Goal: Transaction & Acquisition: Book appointment/travel/reservation

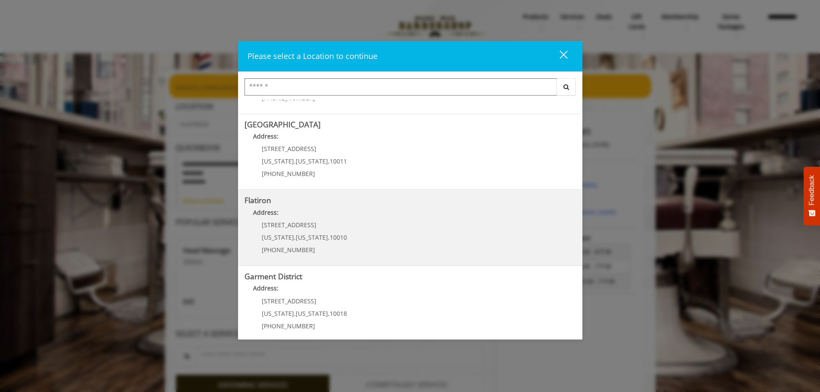
scroll to position [145, 0]
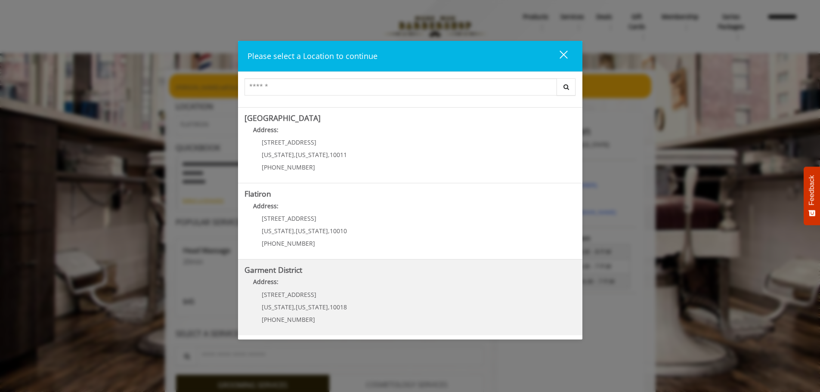
click at [293, 288] on District "Address:" at bounding box center [409, 284] width 331 height 14
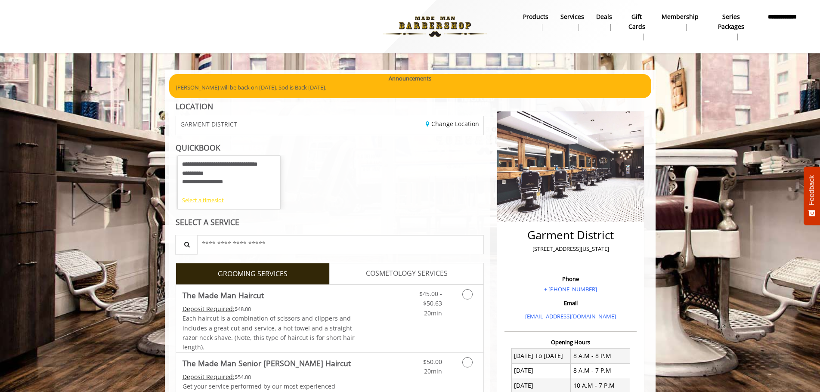
click at [203, 201] on div "Select a timeslot" at bounding box center [229, 200] width 94 height 9
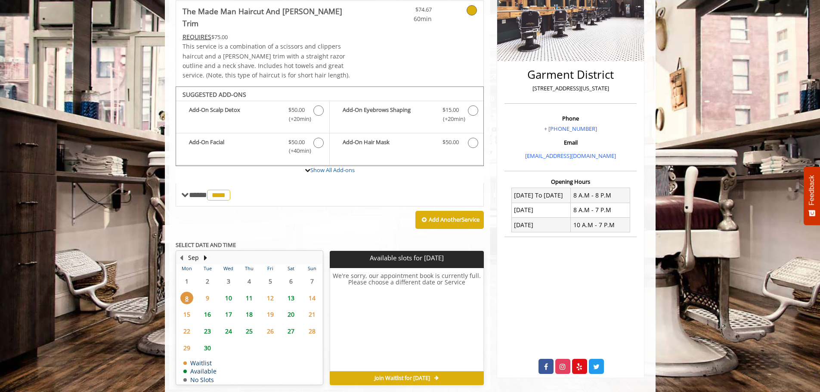
scroll to position [168, 0]
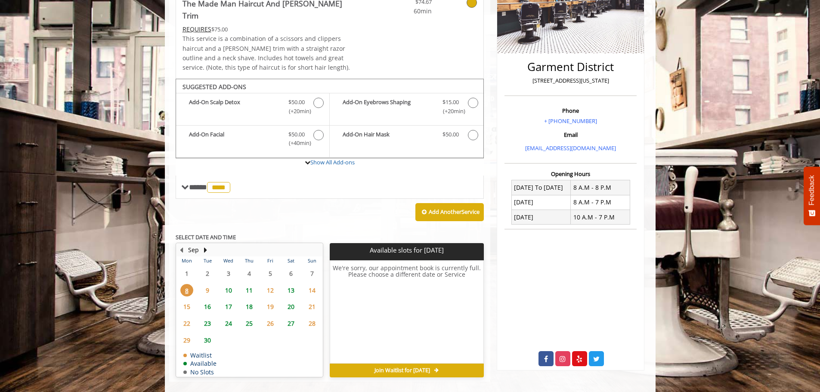
click at [204, 284] on span "9" at bounding box center [207, 290] width 13 height 12
click at [228, 284] on span "10" at bounding box center [228, 290] width 13 height 12
click at [249, 284] on span "11" at bounding box center [249, 290] width 13 height 12
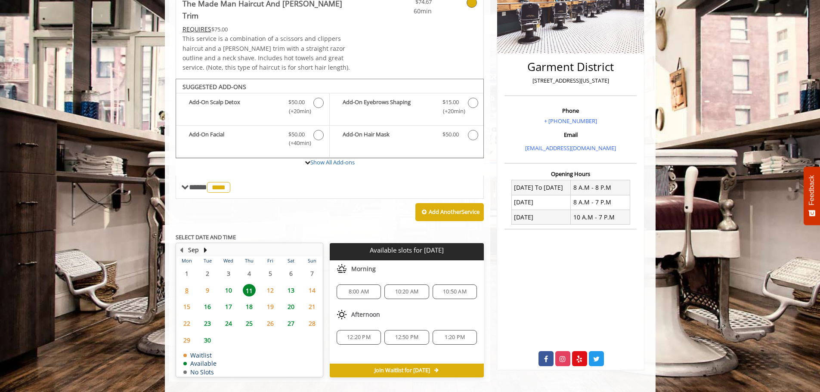
click at [250, 317] on span "25" at bounding box center [249, 323] width 13 height 12
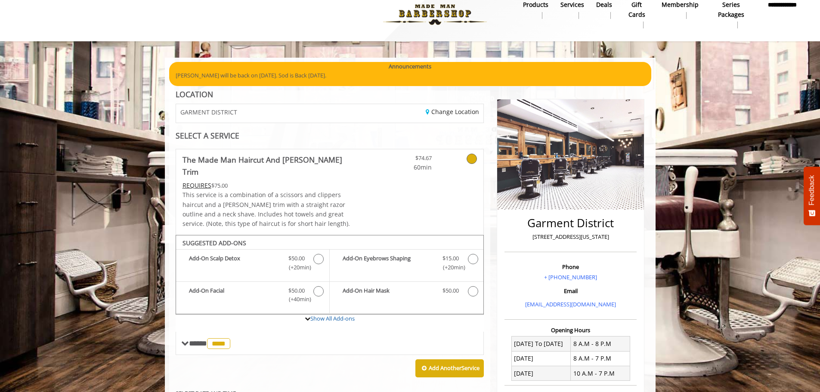
scroll to position [0, 0]
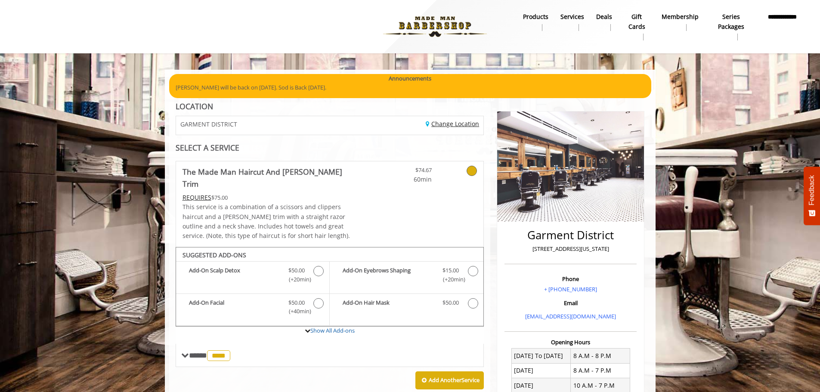
click at [463, 123] on link "Change Location" at bounding box center [452, 124] width 53 height 8
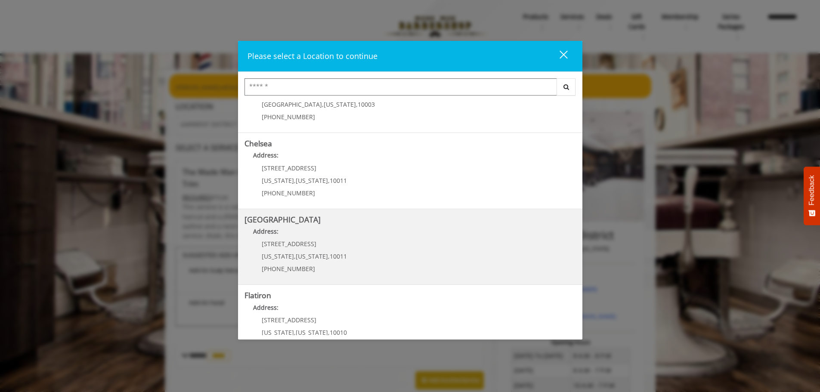
scroll to position [86, 0]
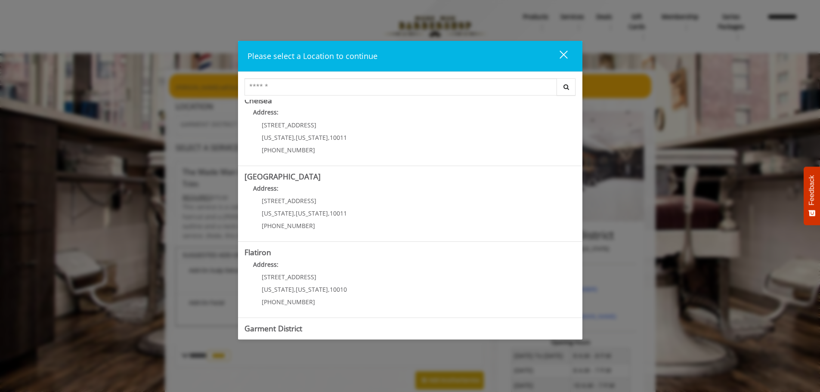
click at [328, 291] on span "," at bounding box center [329, 289] width 2 height 8
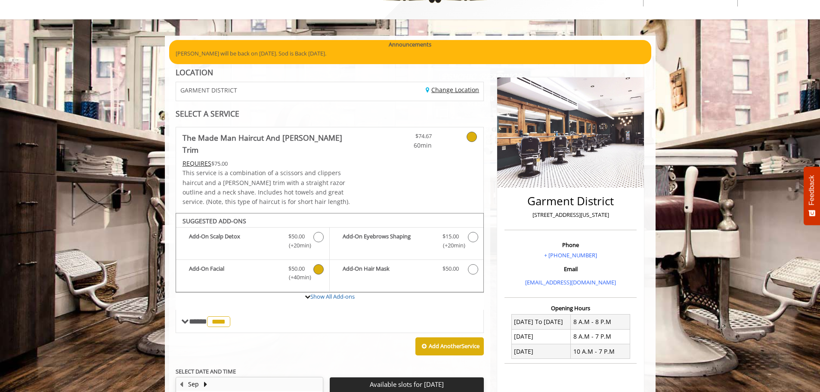
scroll to position [43, 0]
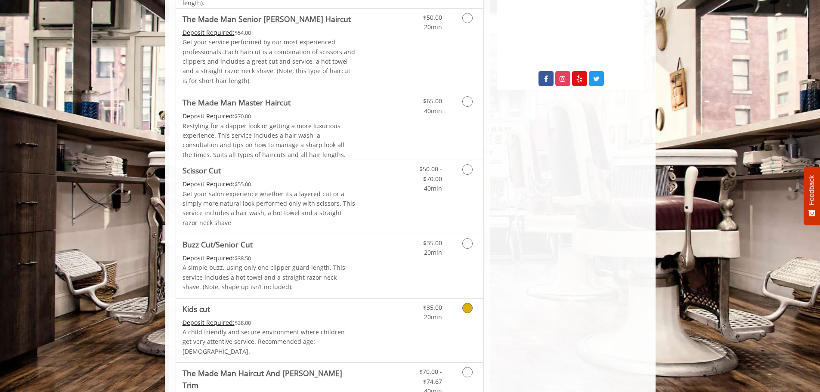
scroll to position [387, 0]
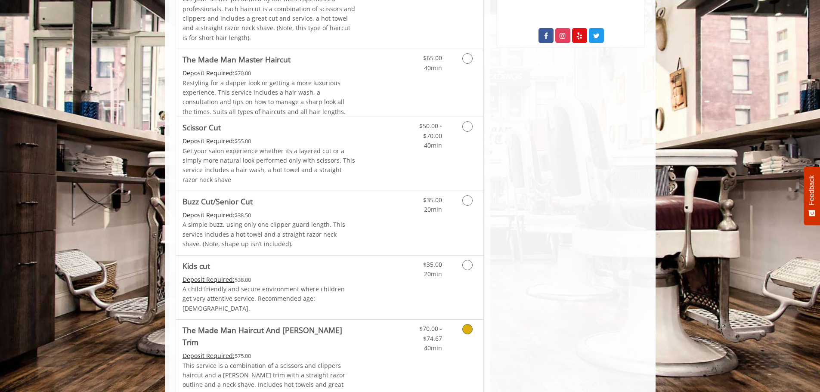
click at [301, 326] on link "The Made Man Haircut And Beard Trim Deposit Required: $75.00 This service is a …" at bounding box center [268, 363] width 173 height 86
click at [338, 351] on div "Deposit Required: $75.00" at bounding box center [268, 355] width 173 height 9
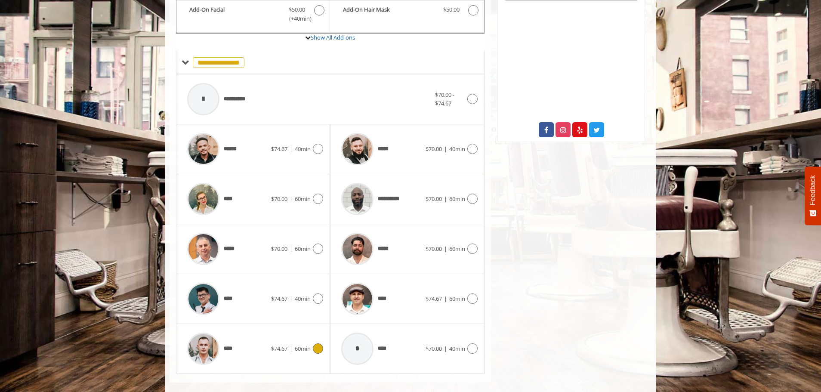
click at [281, 345] on span "$74.67" at bounding box center [279, 349] width 16 height 8
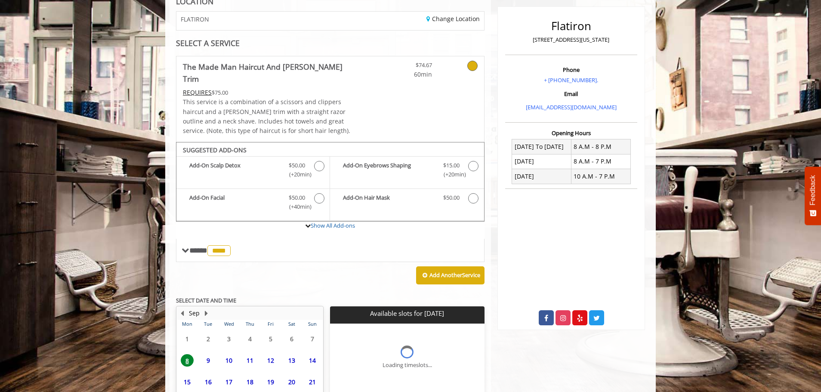
scroll to position [184, 0]
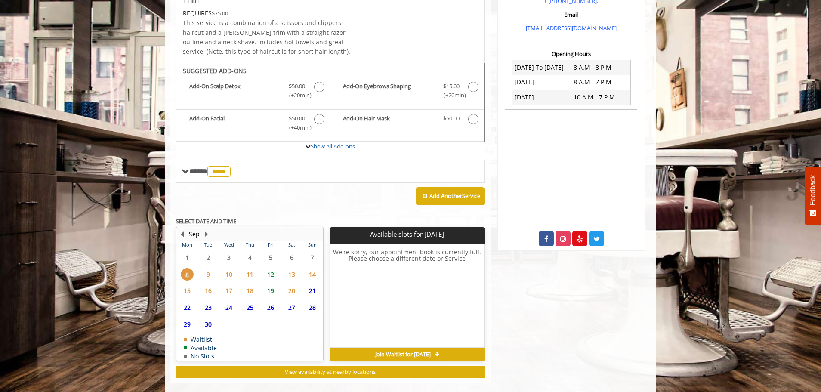
click at [272, 284] on span "19" at bounding box center [270, 290] width 13 height 12
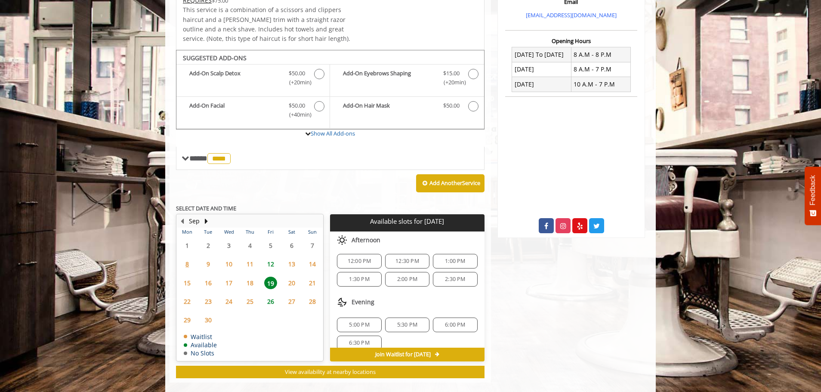
scroll to position [75, 0]
click at [367, 330] on span "6:30 PM" at bounding box center [359, 333] width 20 height 7
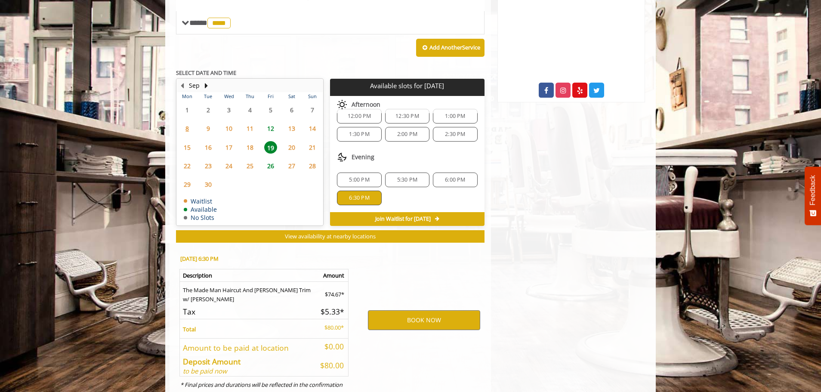
scroll to position [352, 0]
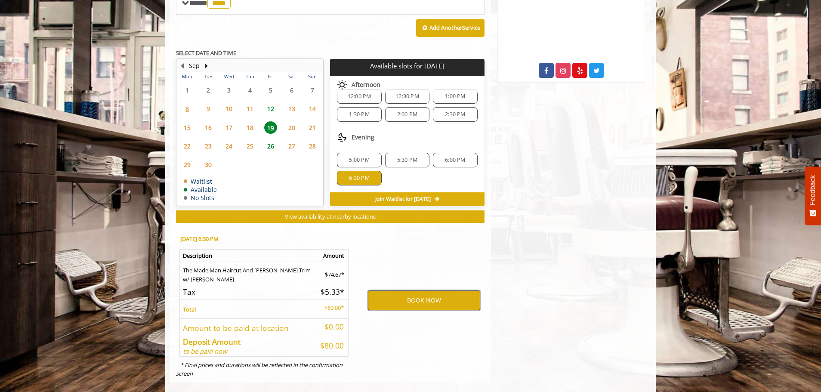
click at [416, 290] on button "BOOK NOW" at bounding box center [424, 300] width 112 height 20
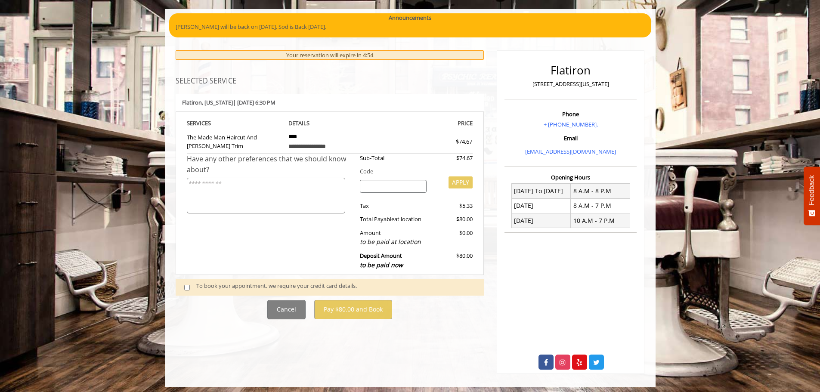
scroll to position [64, 0]
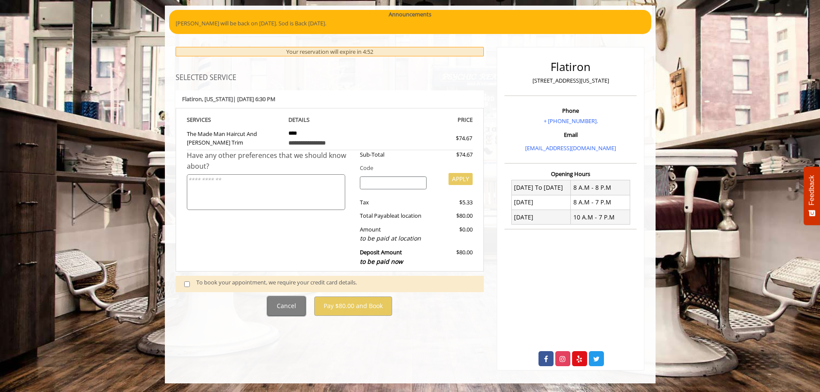
click at [291, 304] on button "Cancel" at bounding box center [286, 306] width 38 height 19
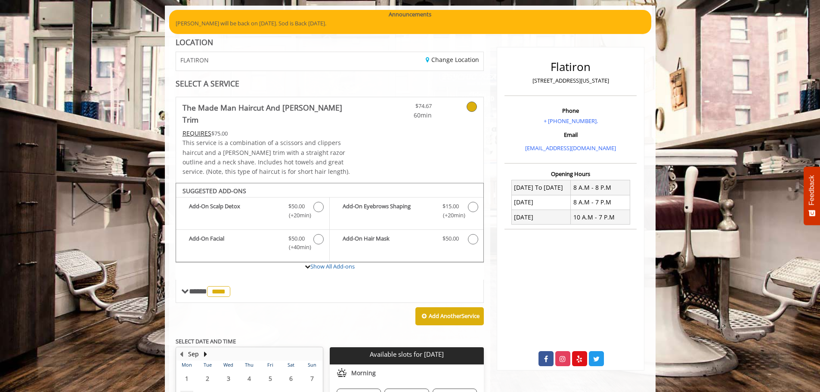
scroll to position [150, 0]
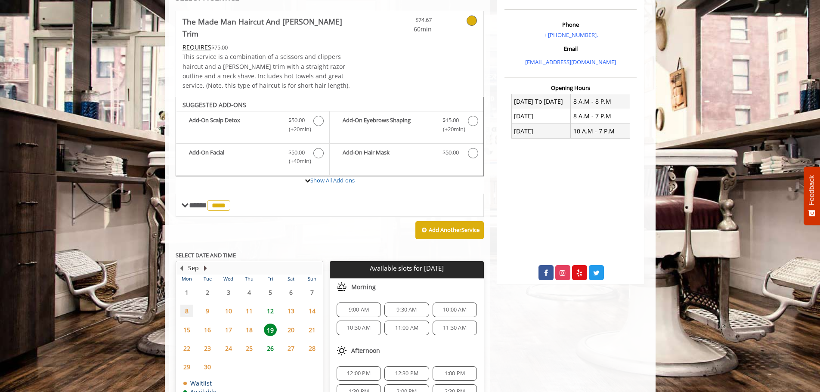
click at [207, 263] on button "Next Month" at bounding box center [205, 267] width 7 height 9
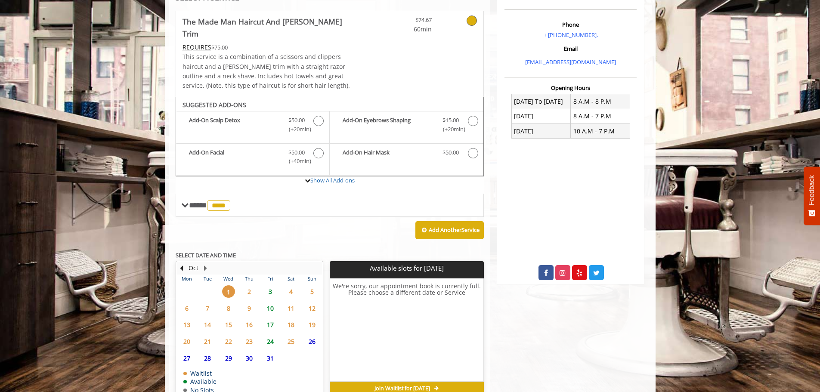
scroll to position [167, 0]
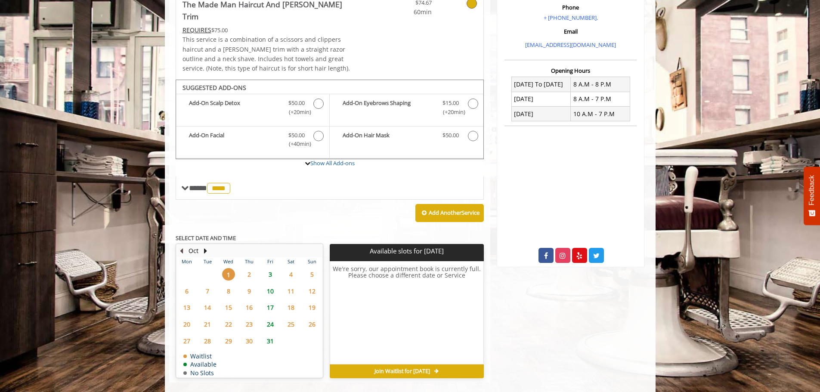
click at [183, 246] on button "Previous Month" at bounding box center [181, 250] width 7 height 9
click at [272, 285] on span "12" at bounding box center [270, 291] width 13 height 12
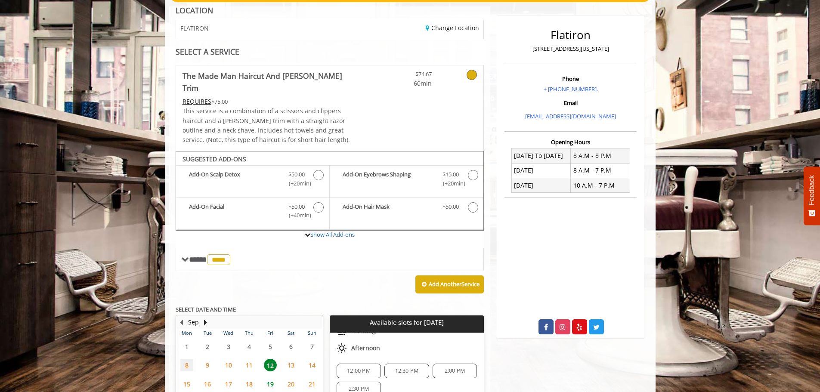
scroll to position [0, 0]
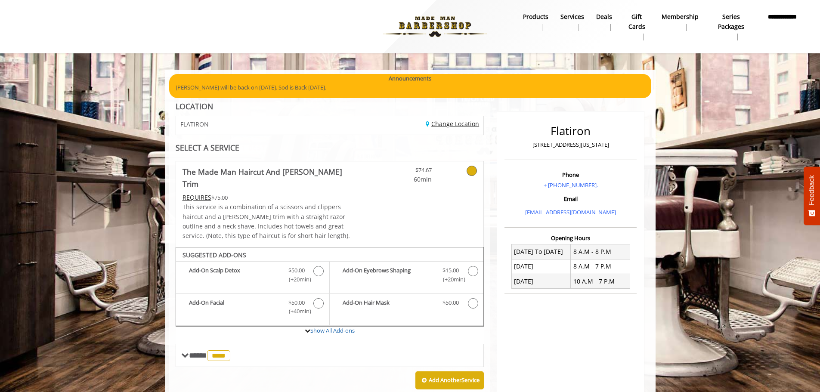
click at [459, 122] on link "Change Location" at bounding box center [452, 124] width 53 height 8
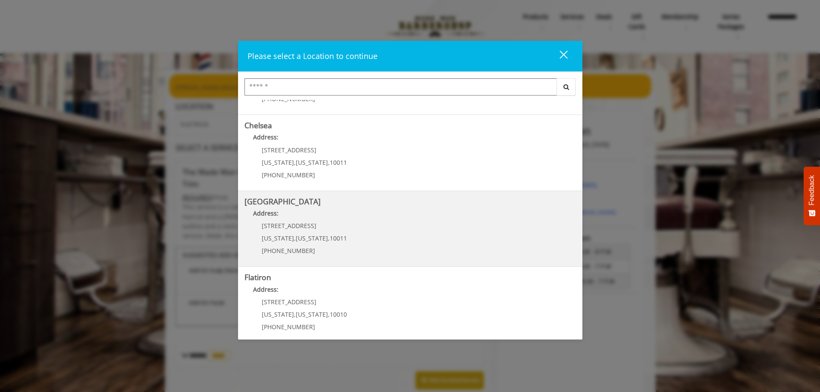
scroll to position [145, 0]
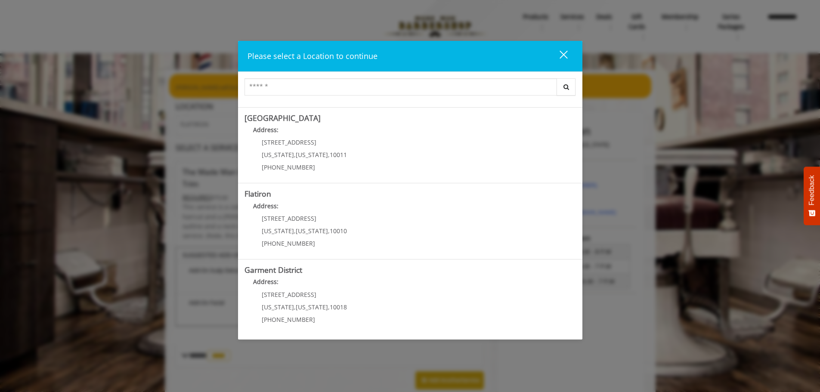
click at [283, 289] on District "Address:" at bounding box center [409, 284] width 331 height 14
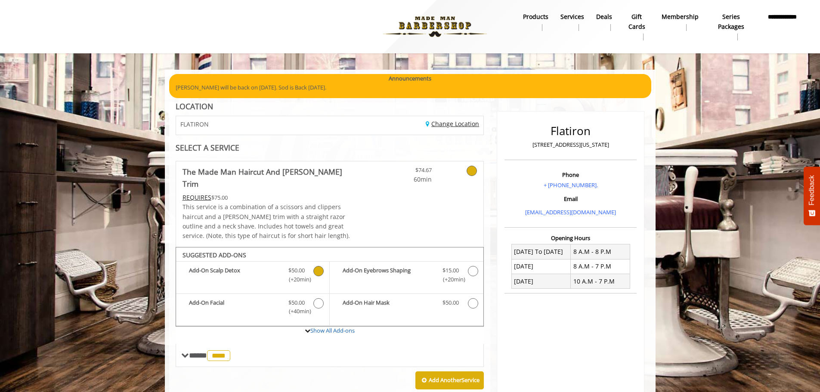
scroll to position [82, 0]
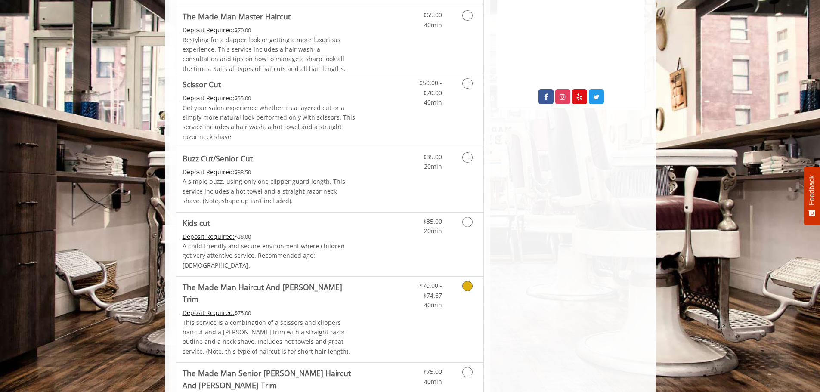
click at [292, 318] on p "This service is a combination of a scissors and clippers haircut and a [PERSON_…" at bounding box center [268, 337] width 173 height 39
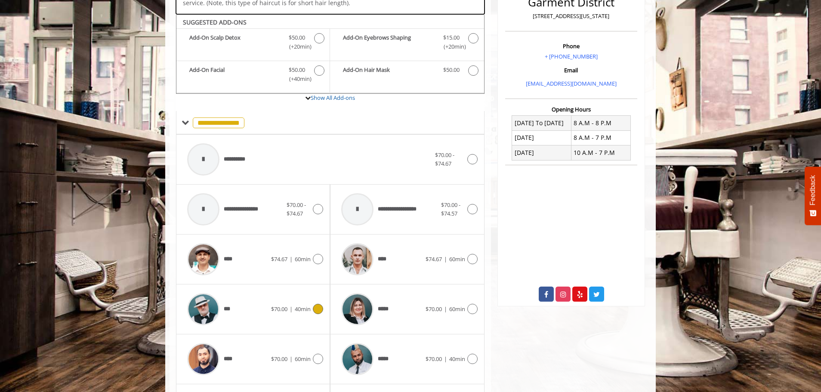
scroll to position [235, 0]
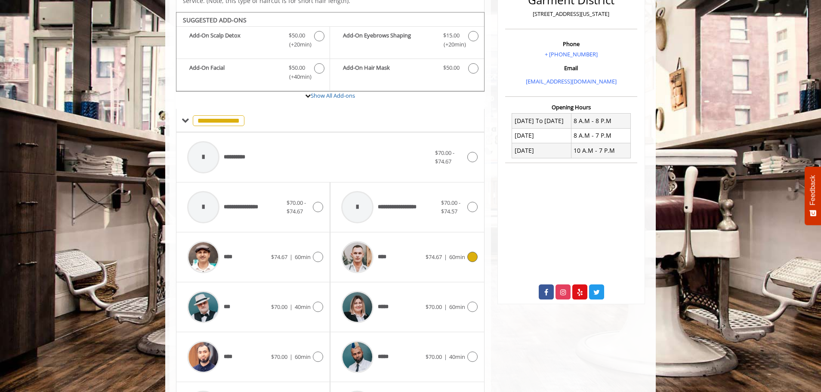
click at [407, 248] on div "****" at bounding box center [381, 257] width 88 height 41
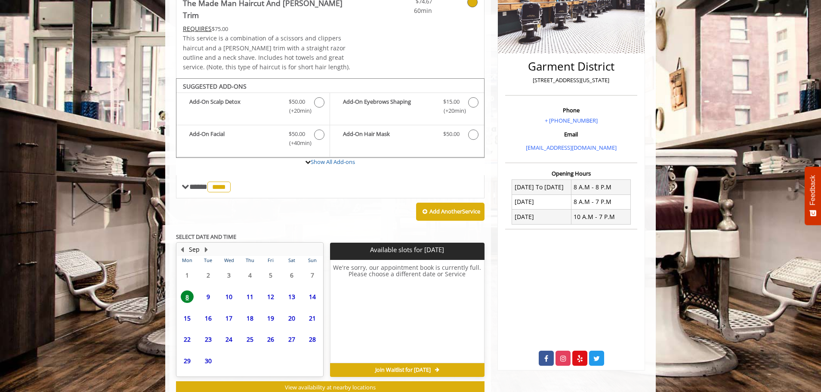
scroll to position [184, 0]
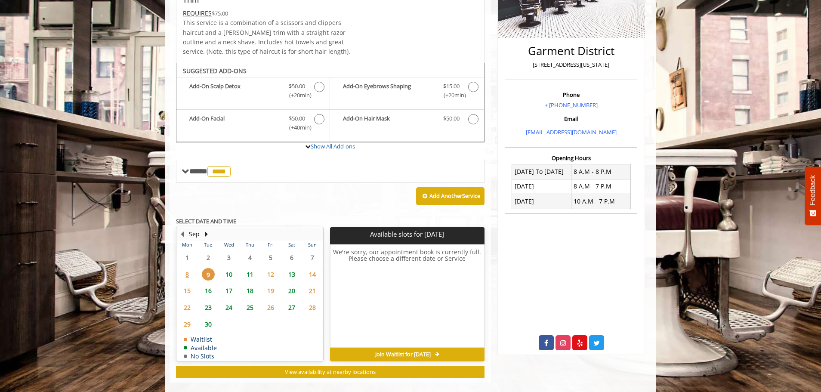
click at [230, 268] on span "10" at bounding box center [228, 274] width 13 height 12
click at [248, 268] on span "11" at bounding box center [250, 274] width 13 height 12
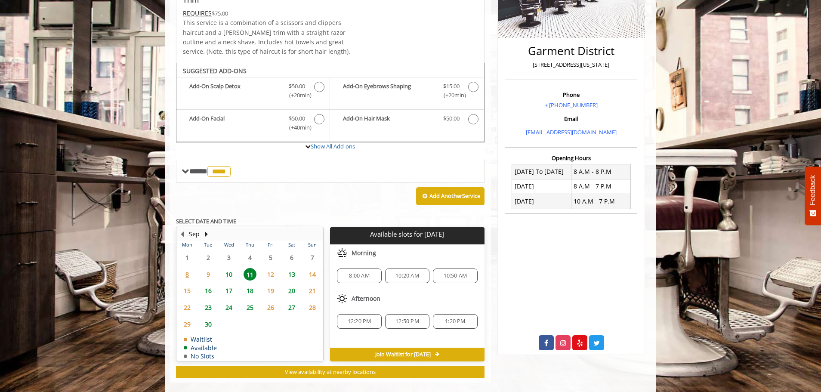
click at [212, 284] on span "16" at bounding box center [208, 290] width 13 height 12
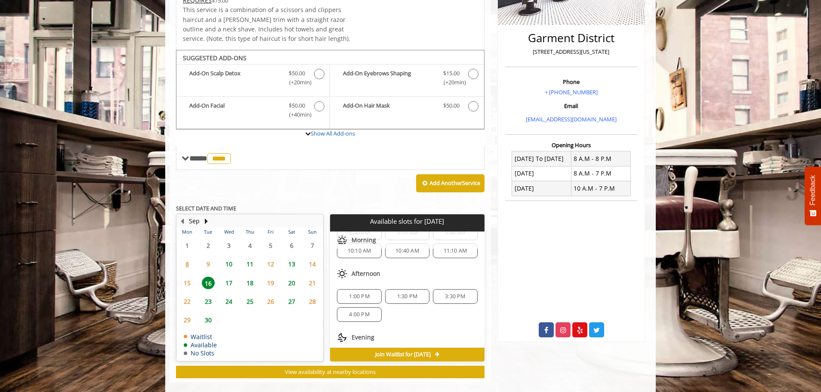
scroll to position [57, 0]
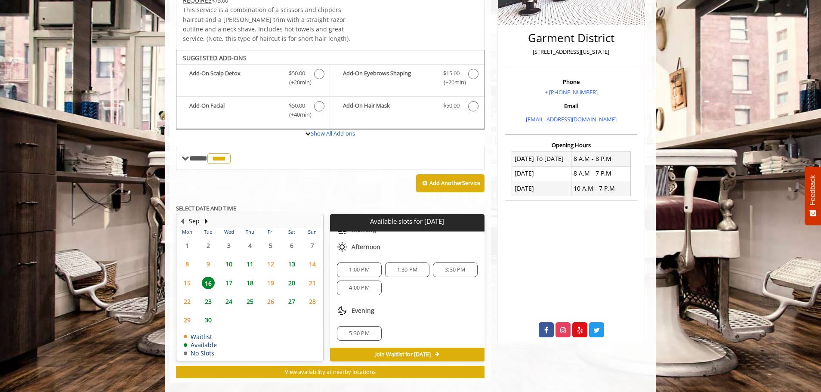
click at [229, 277] on span "17" at bounding box center [228, 283] width 13 height 12
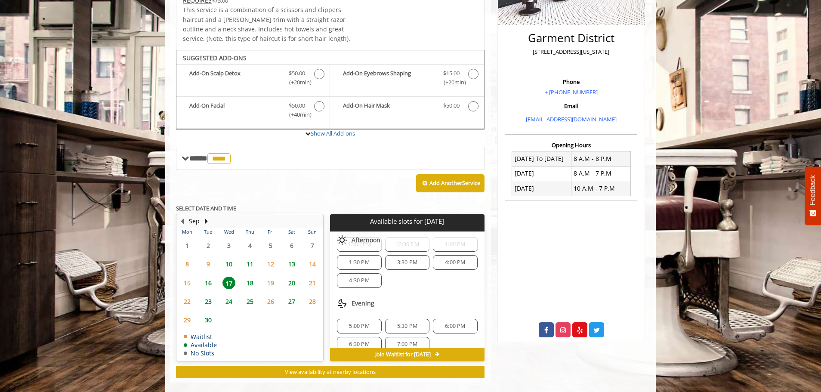
scroll to position [93, 0]
click at [205, 216] on button "Next Month" at bounding box center [206, 220] width 7 height 9
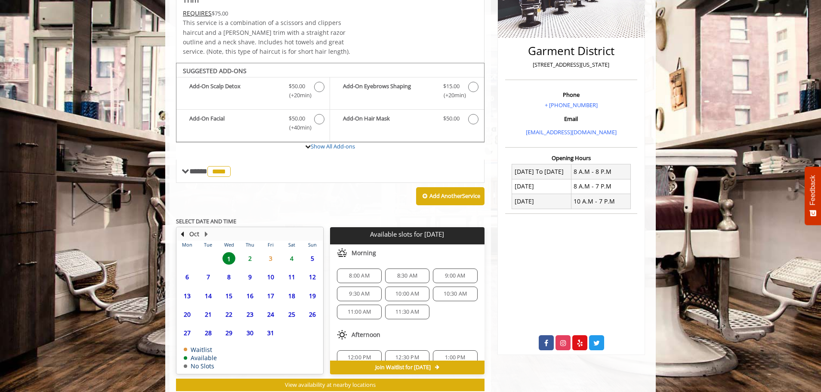
scroll to position [197, 0]
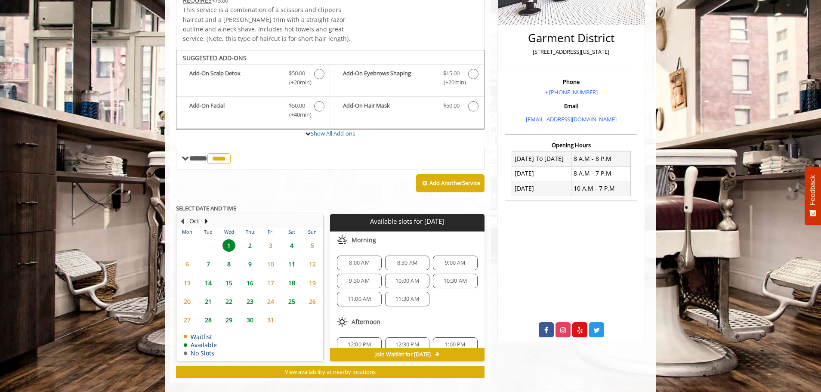
click at [183, 216] on button "Previous Month" at bounding box center [182, 220] width 7 height 9
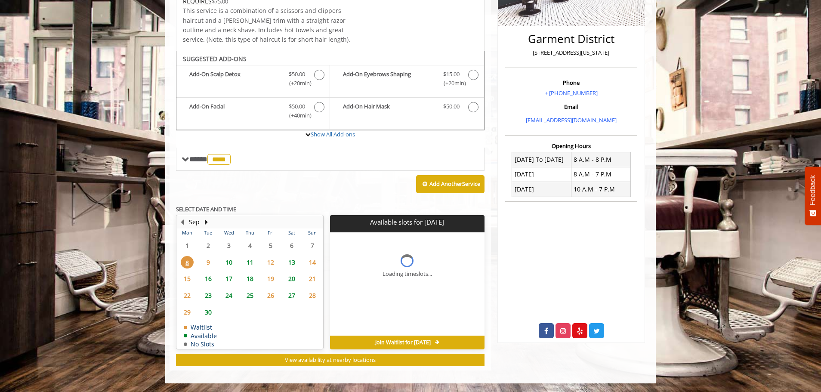
scroll to position [184, 0]
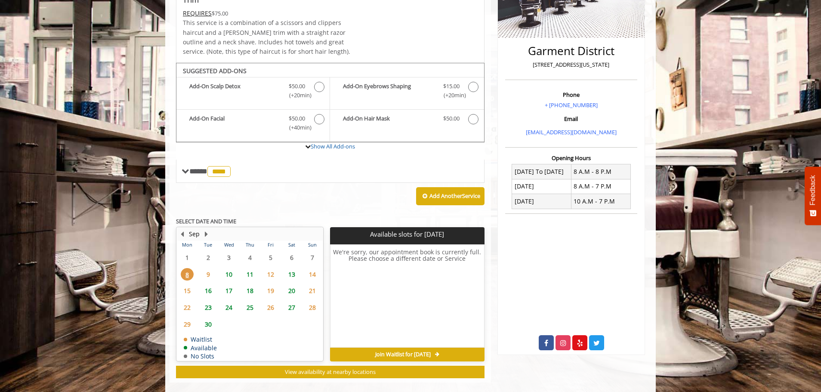
click at [227, 268] on span "10" at bounding box center [228, 274] width 13 height 12
click at [247, 268] on span "11" at bounding box center [250, 274] width 13 height 12
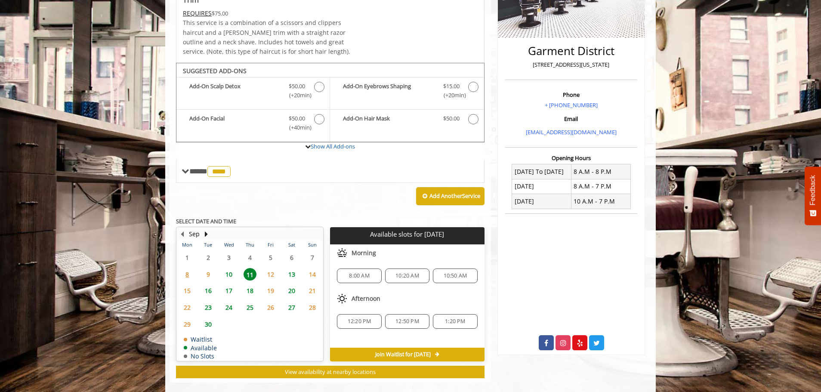
click at [210, 284] on span "16" at bounding box center [208, 290] width 13 height 12
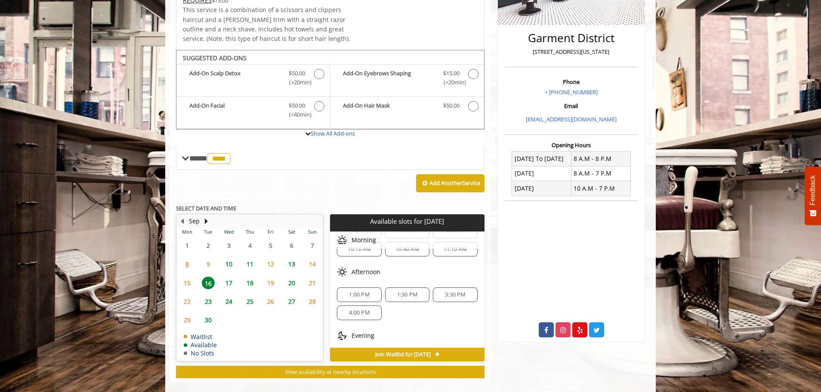
scroll to position [57, 0]
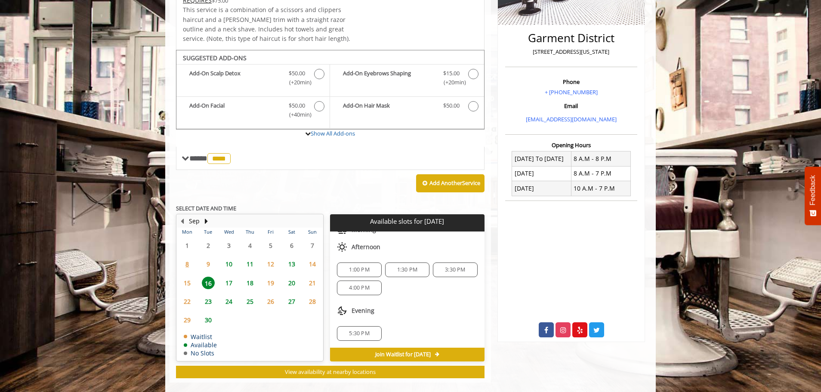
click at [226, 277] on span "17" at bounding box center [228, 283] width 13 height 12
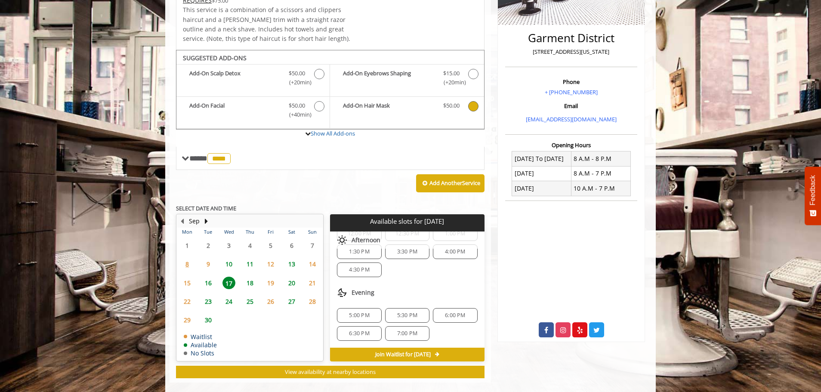
scroll to position [0, 0]
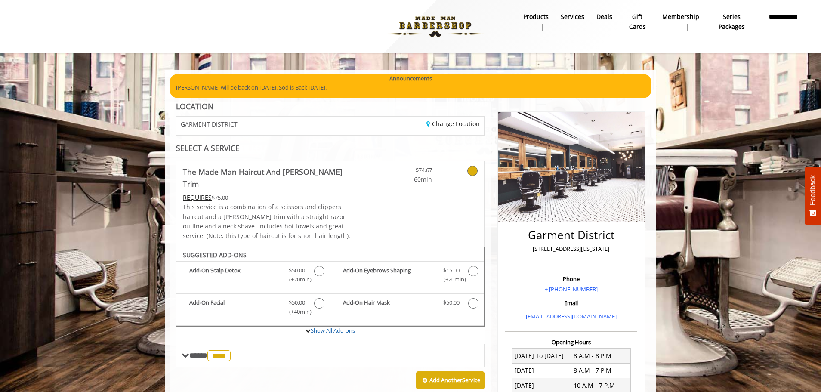
click at [434, 126] on link "Change Location" at bounding box center [452, 124] width 53 height 8
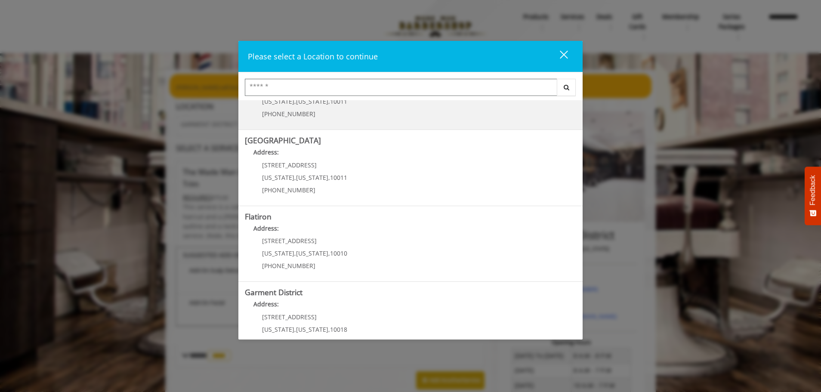
scroll to position [129, 0]
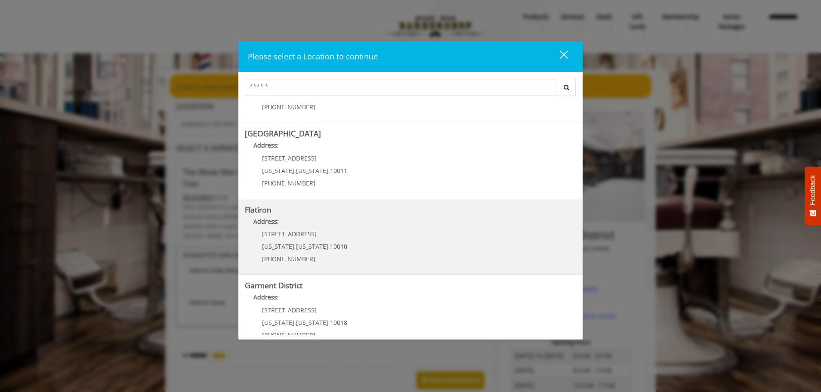
click at [307, 240] on div "10 E 23rd St New York , New York , 10010 (917) 475-1765" at bounding box center [298, 249] width 107 height 37
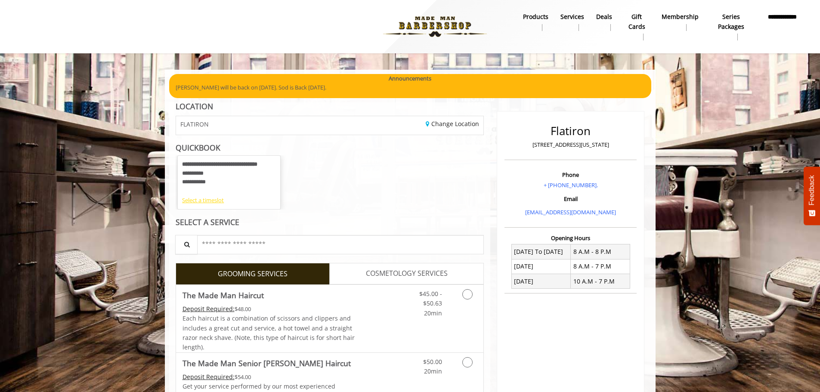
click at [209, 201] on div "Select a timeslot" at bounding box center [229, 200] width 94 height 9
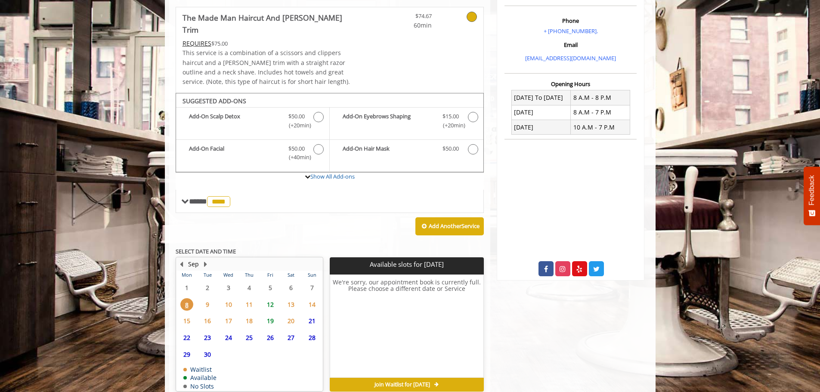
scroll to position [167, 0]
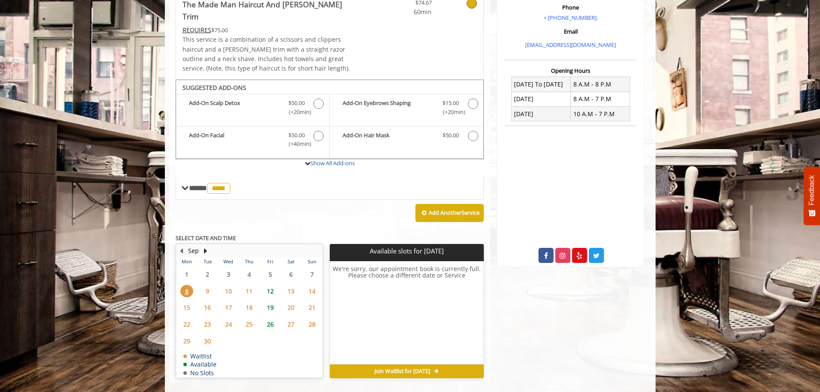
click at [271, 285] on span "12" at bounding box center [270, 291] width 13 height 12
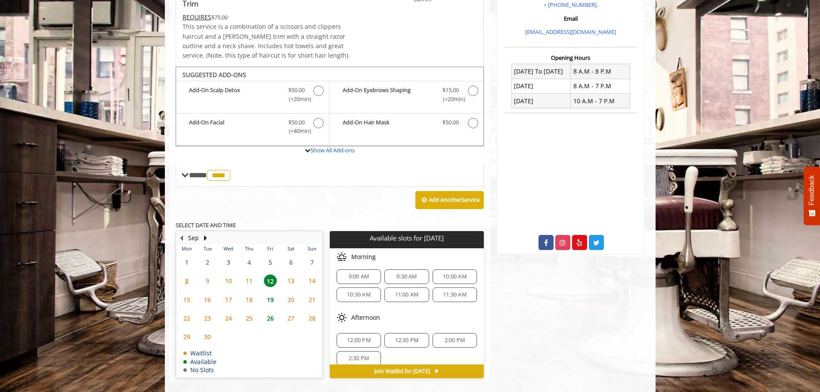
scroll to position [0, 0]
click at [269, 293] on span "19" at bounding box center [270, 299] width 13 height 12
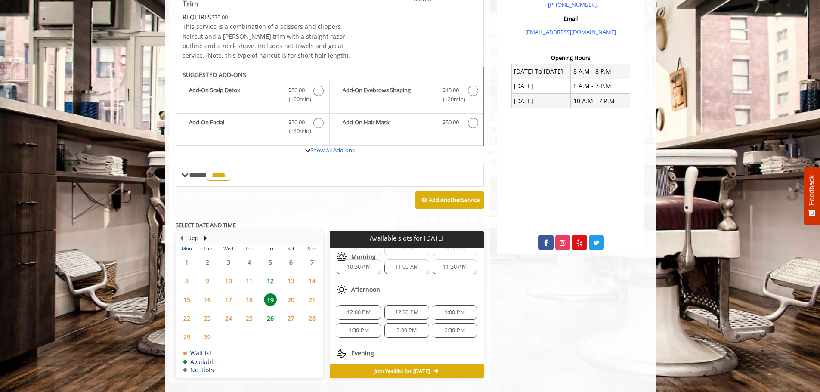
scroll to position [75, 0]
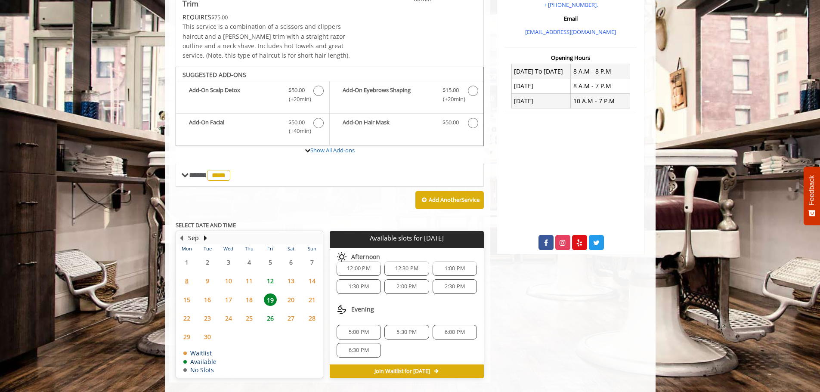
click at [355, 347] on span "6:30 PM" at bounding box center [359, 350] width 20 height 7
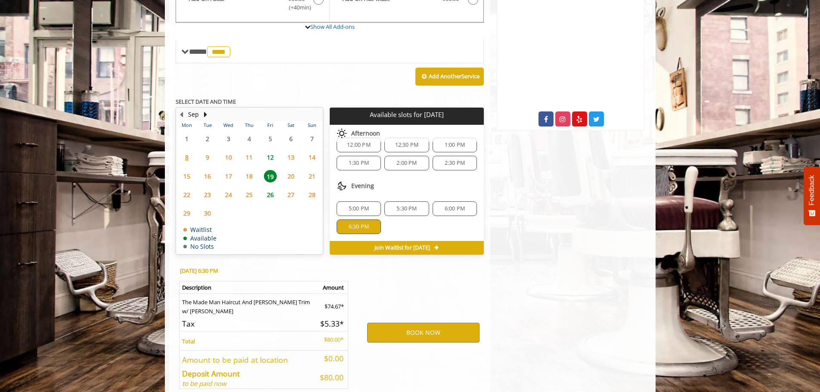
scroll to position [336, 0]
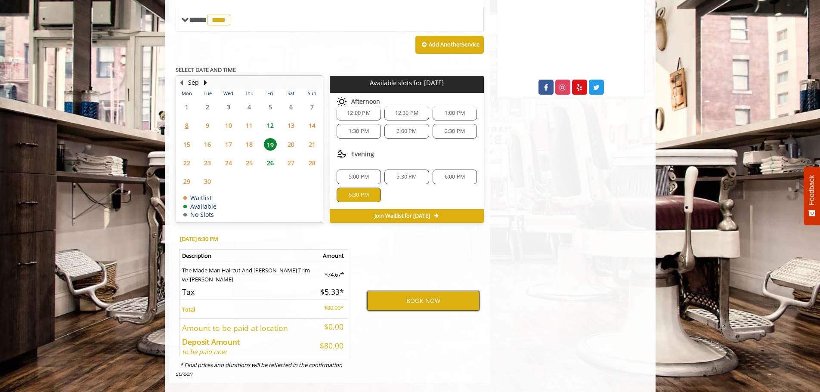
click at [412, 291] on button "BOOK NOW" at bounding box center [423, 301] width 112 height 20
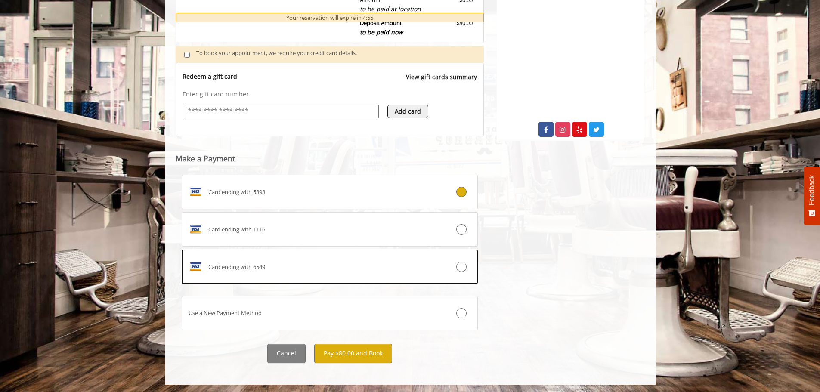
scroll to position [295, 0]
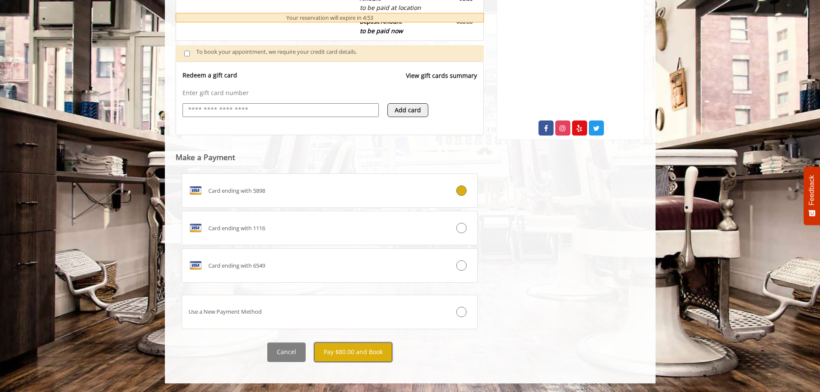
click at [354, 353] on button "Pay $80.00 and Book" at bounding box center [353, 352] width 78 height 19
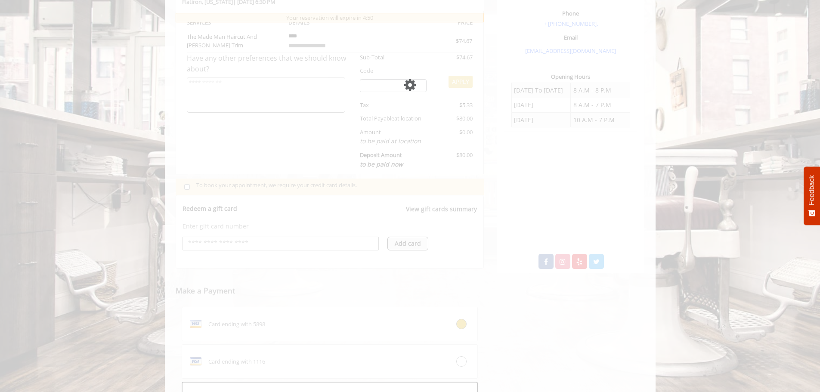
scroll to position [225, 0]
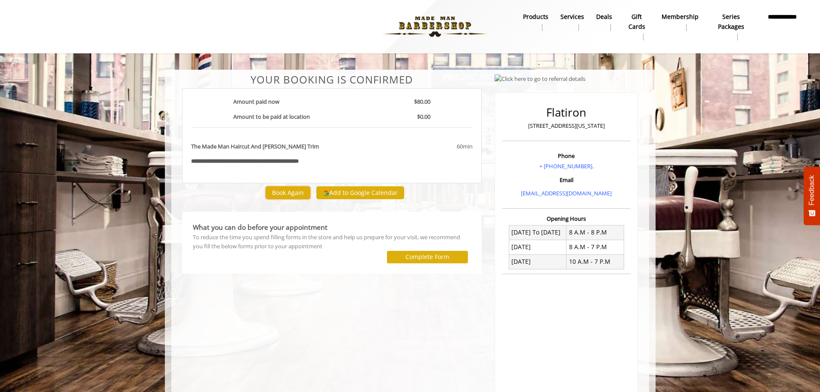
click at [287, 191] on button "Book Again" at bounding box center [288, 192] width 45 height 12
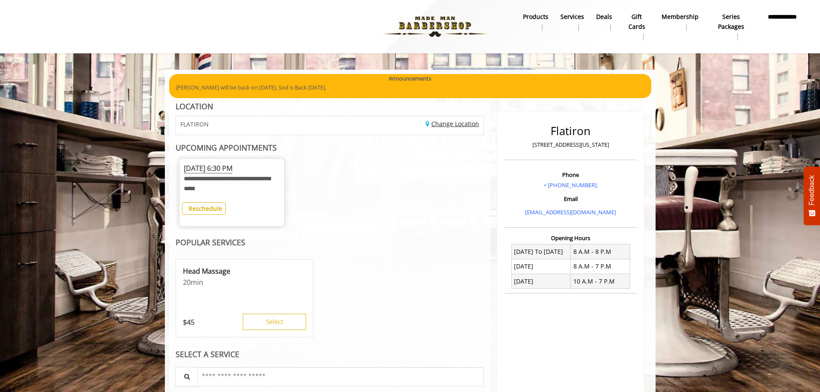
click at [450, 127] on link "Change Location" at bounding box center [452, 124] width 53 height 8
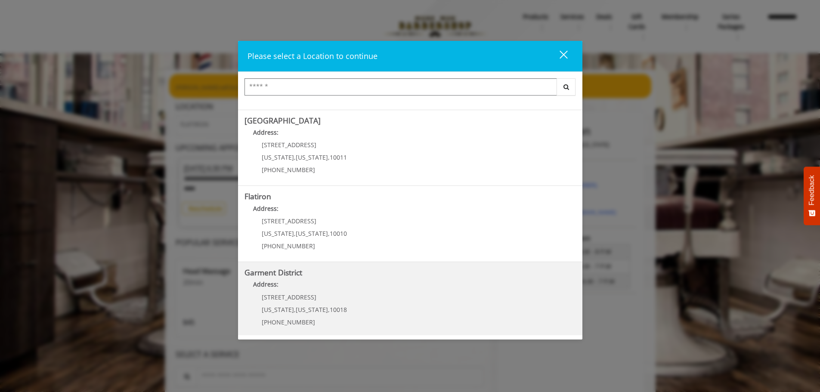
scroll to position [145, 0]
click at [305, 272] on h5 "Garment District" at bounding box center [409, 270] width 331 height 8
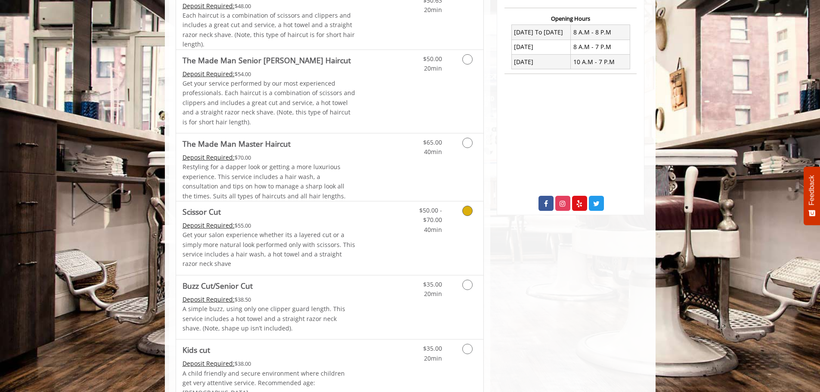
scroll to position [344, 0]
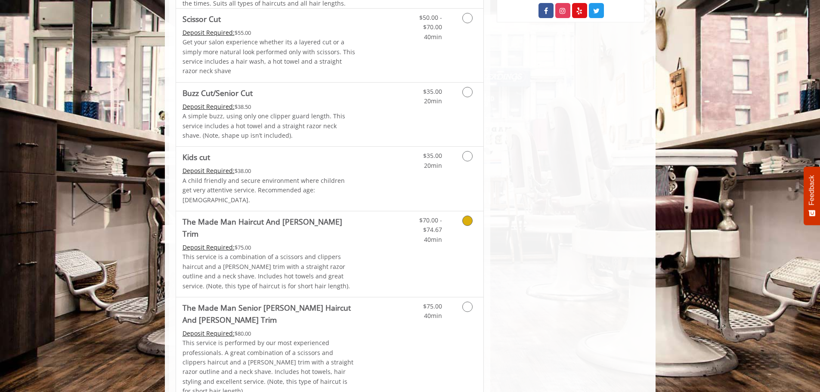
click at [279, 252] on p "This service is a combination of a scissors and clippers haircut and a [PERSON_…" at bounding box center [268, 271] width 173 height 39
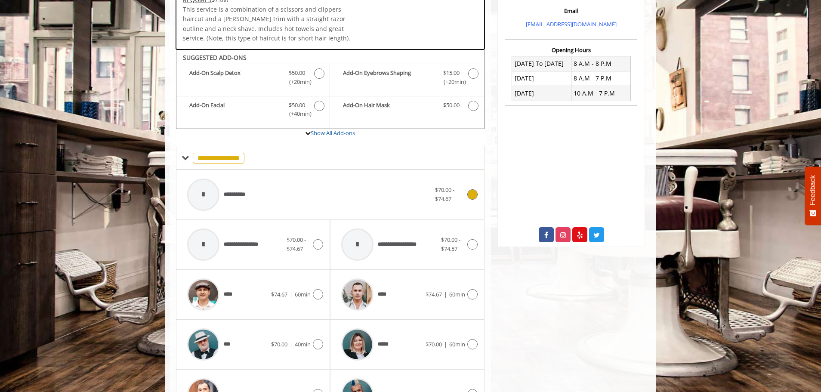
scroll to position [330, 0]
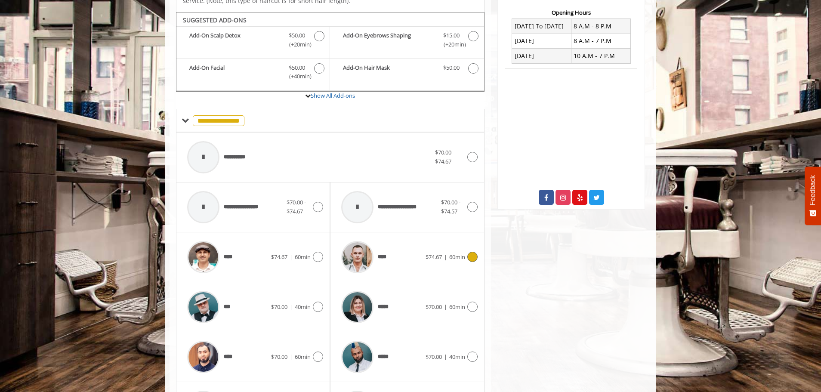
click at [415, 253] on div "****" at bounding box center [381, 257] width 88 height 41
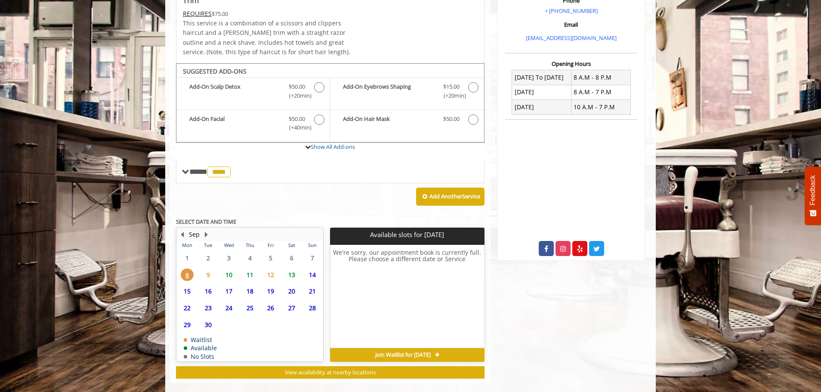
scroll to position [279, 0]
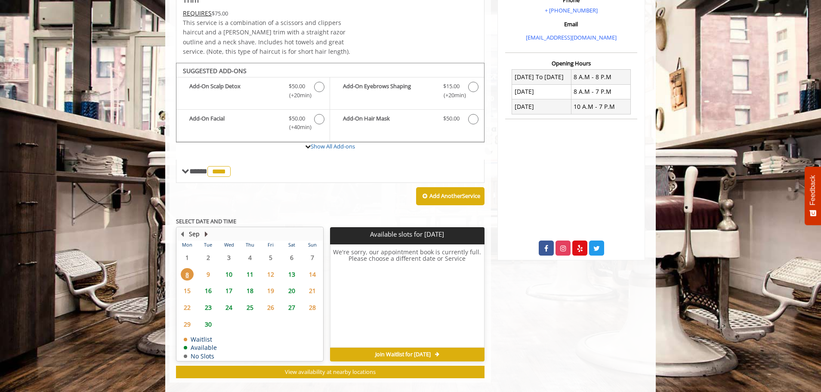
click at [207, 229] on button "Next Month" at bounding box center [206, 233] width 7 height 9
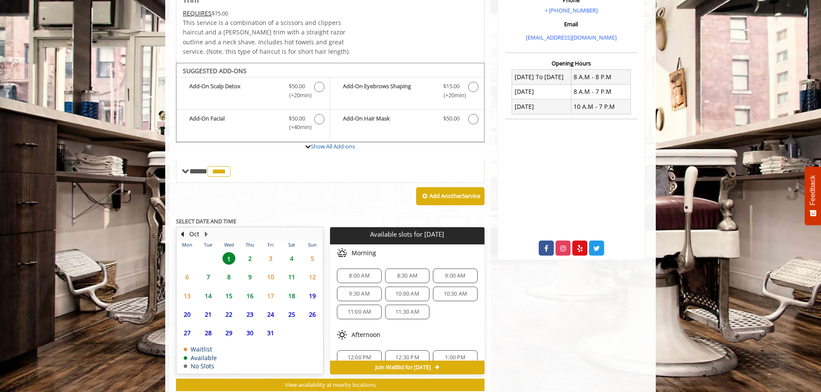
click at [227, 271] on span "8" at bounding box center [228, 277] width 13 height 12
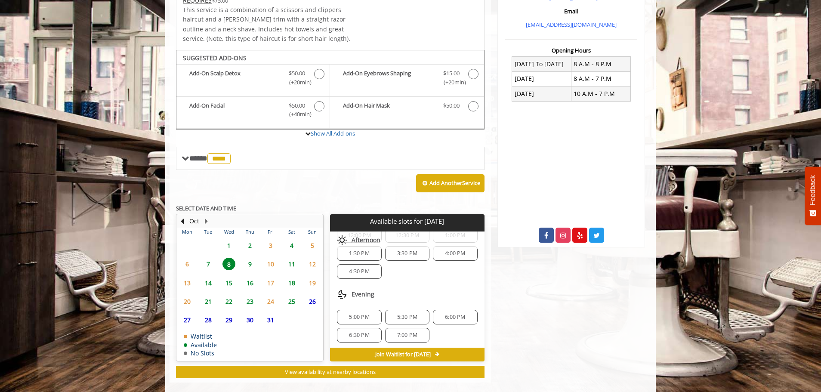
scroll to position [111, 0]
click at [417, 330] on span "7:00 PM" at bounding box center [407, 333] width 37 height 7
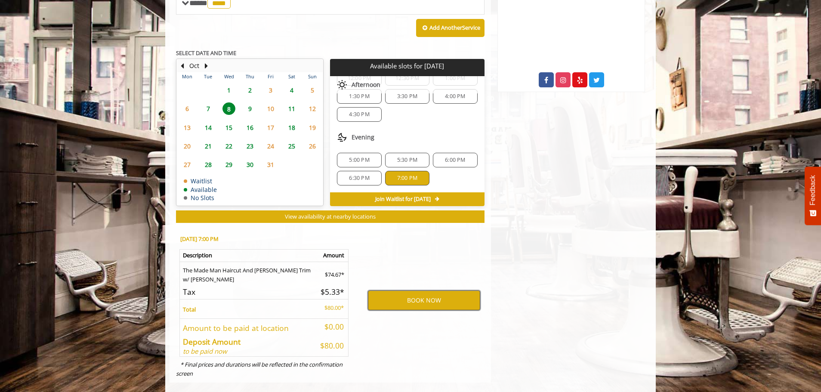
click at [419, 290] on button "BOOK NOW" at bounding box center [424, 300] width 112 height 20
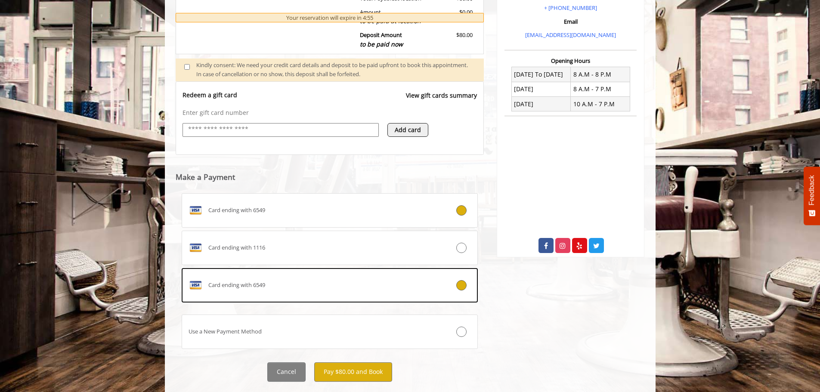
scroll to position [301, 0]
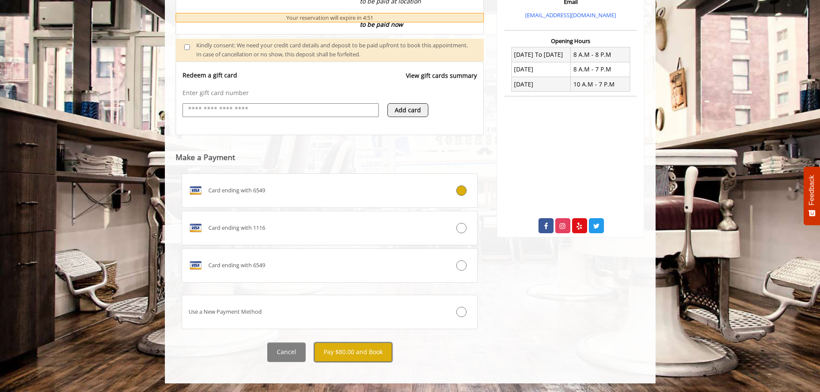
click at [377, 348] on button "Pay $80.00 and Book" at bounding box center [353, 352] width 78 height 19
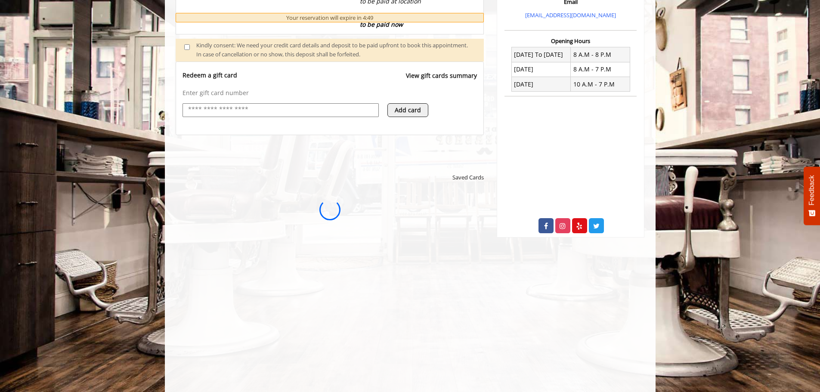
scroll to position [0, 0]
